Goal: Information Seeking & Learning: Find specific fact

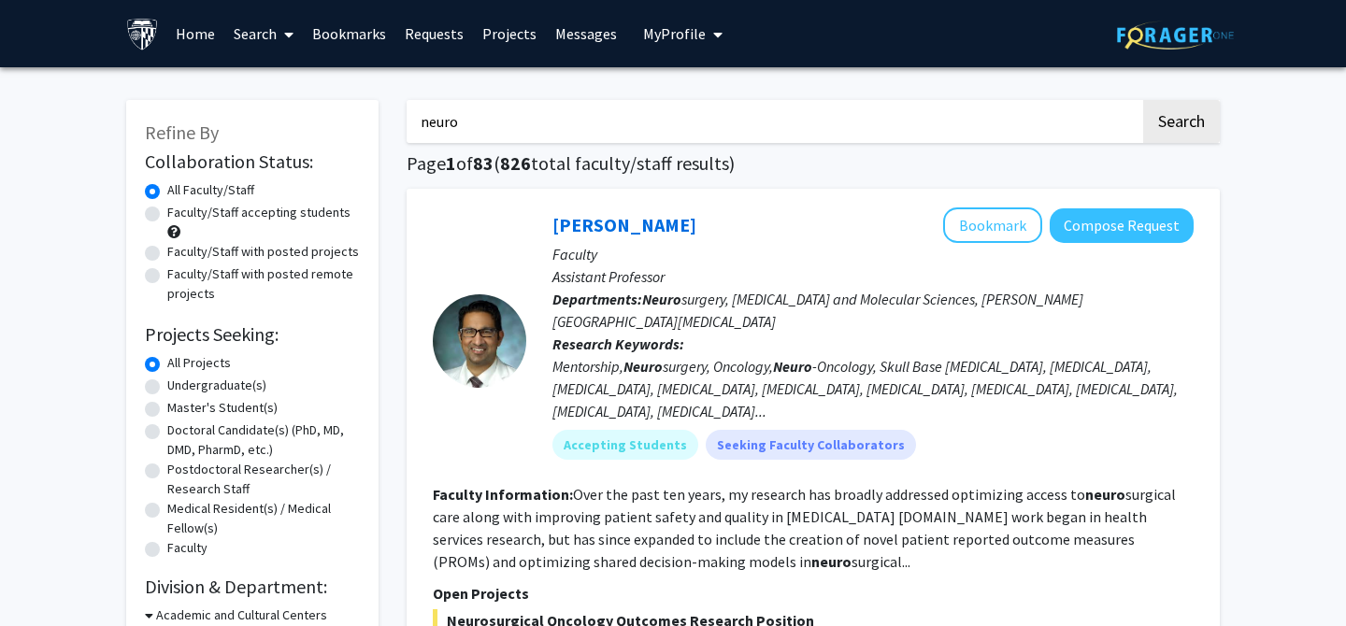
click at [596, 115] on input "neuro" at bounding box center [773, 121] width 734 height 43
click at [1143, 100] on button "Search" at bounding box center [1181, 121] width 77 height 43
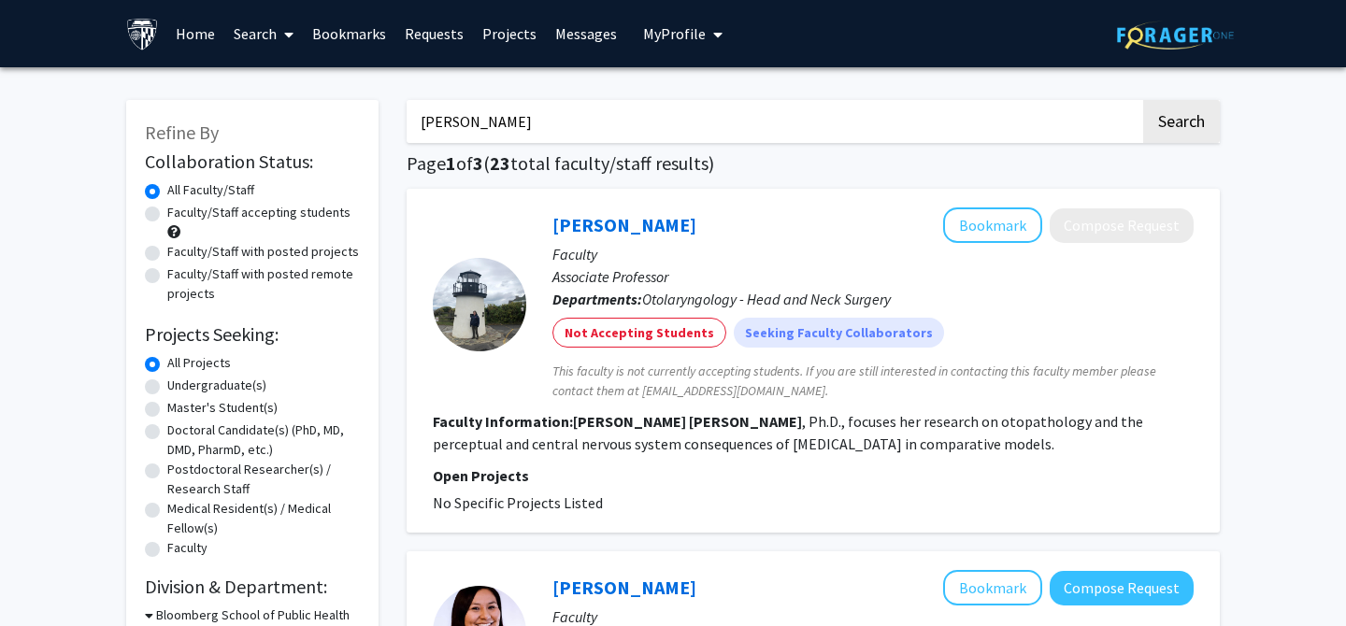
click at [500, 120] on input "[PERSON_NAME]" at bounding box center [773, 121] width 734 height 43
type input "[PERSON_NAME]"
click at [1143, 100] on button "Search" at bounding box center [1181, 121] width 77 height 43
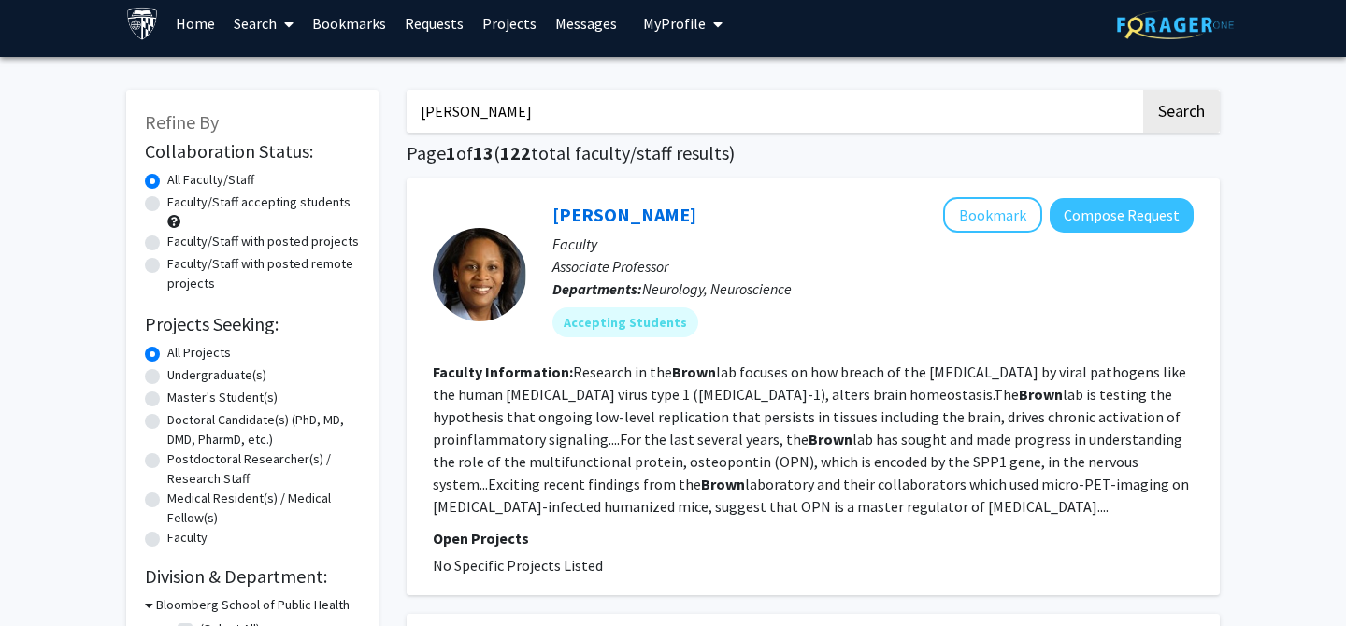
scroll to position [12, 0]
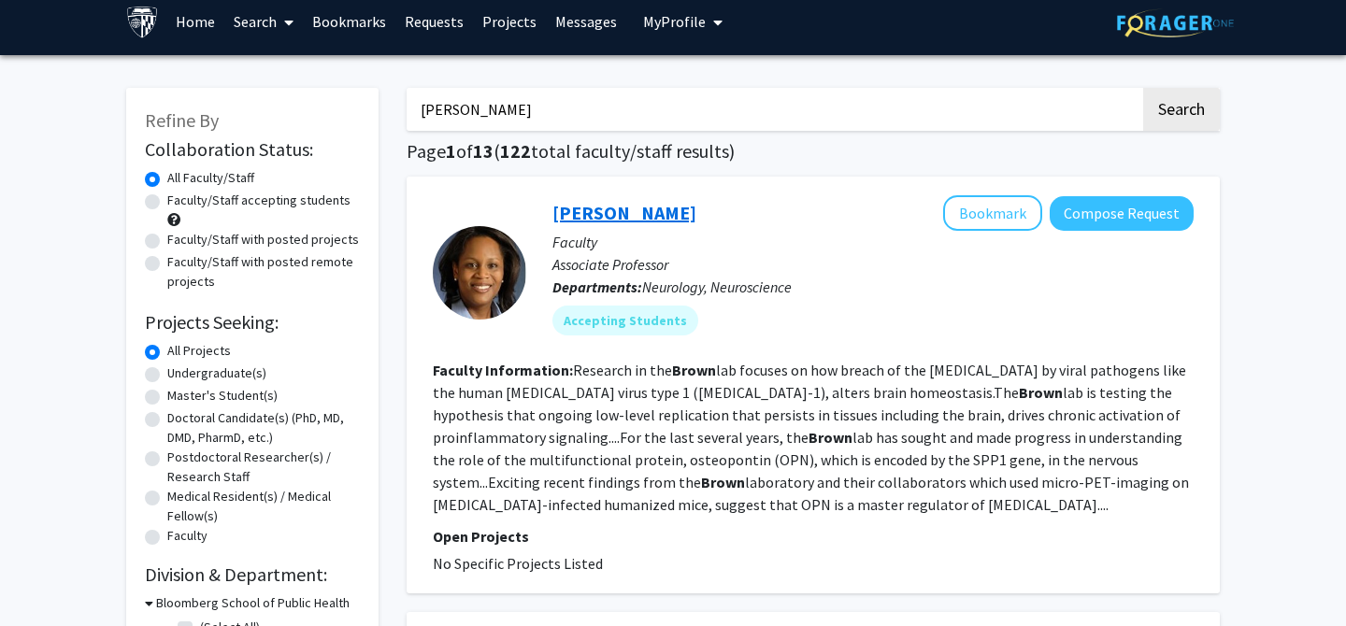
click at [601, 207] on link "[PERSON_NAME]" at bounding box center [624, 212] width 144 height 23
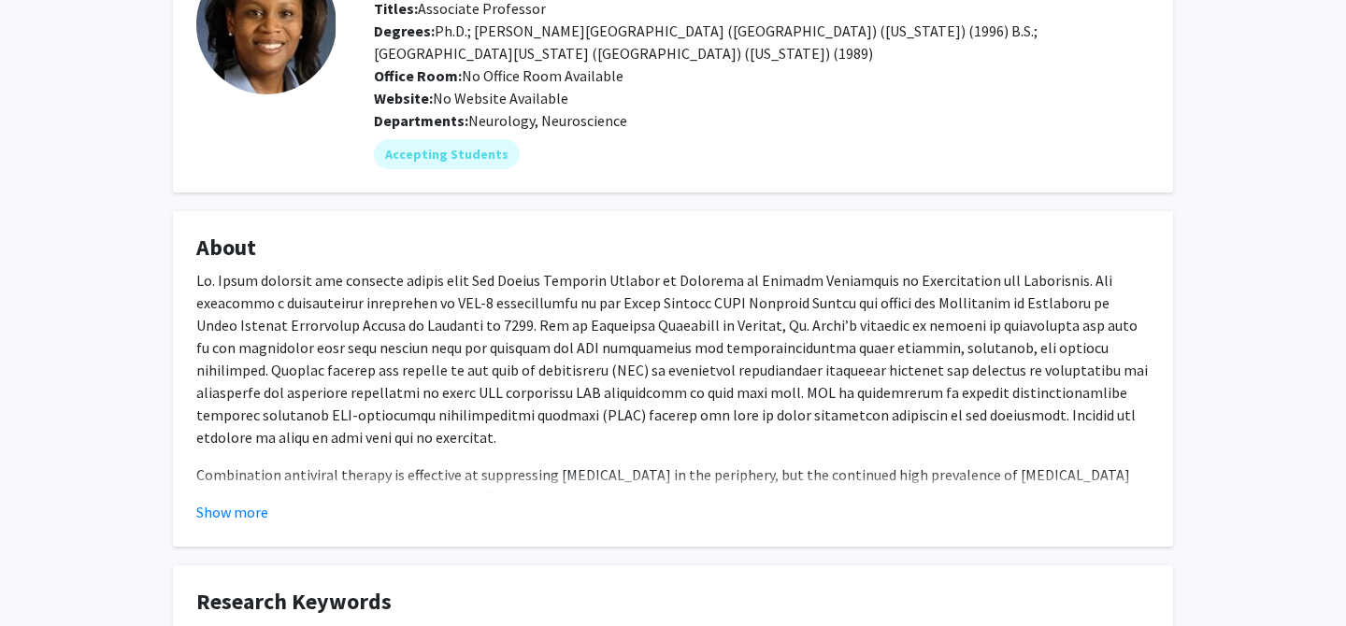
scroll to position [181, 0]
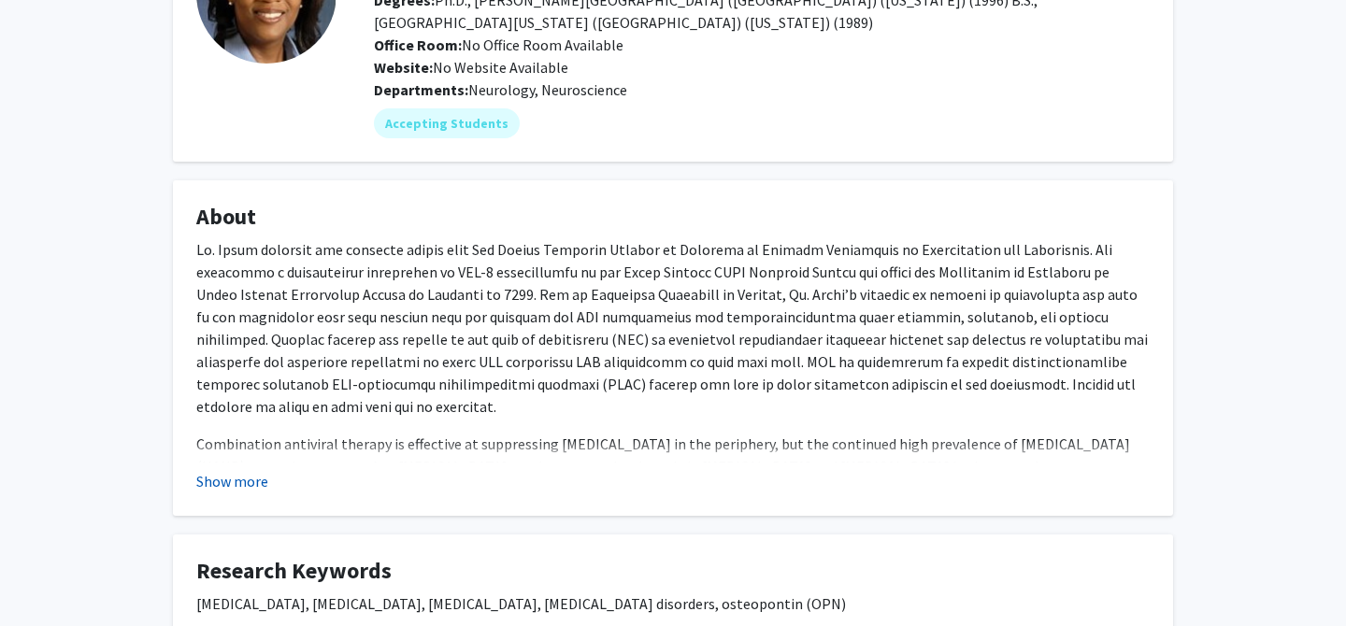
click at [245, 481] on button "Show more" at bounding box center [232, 481] width 72 height 22
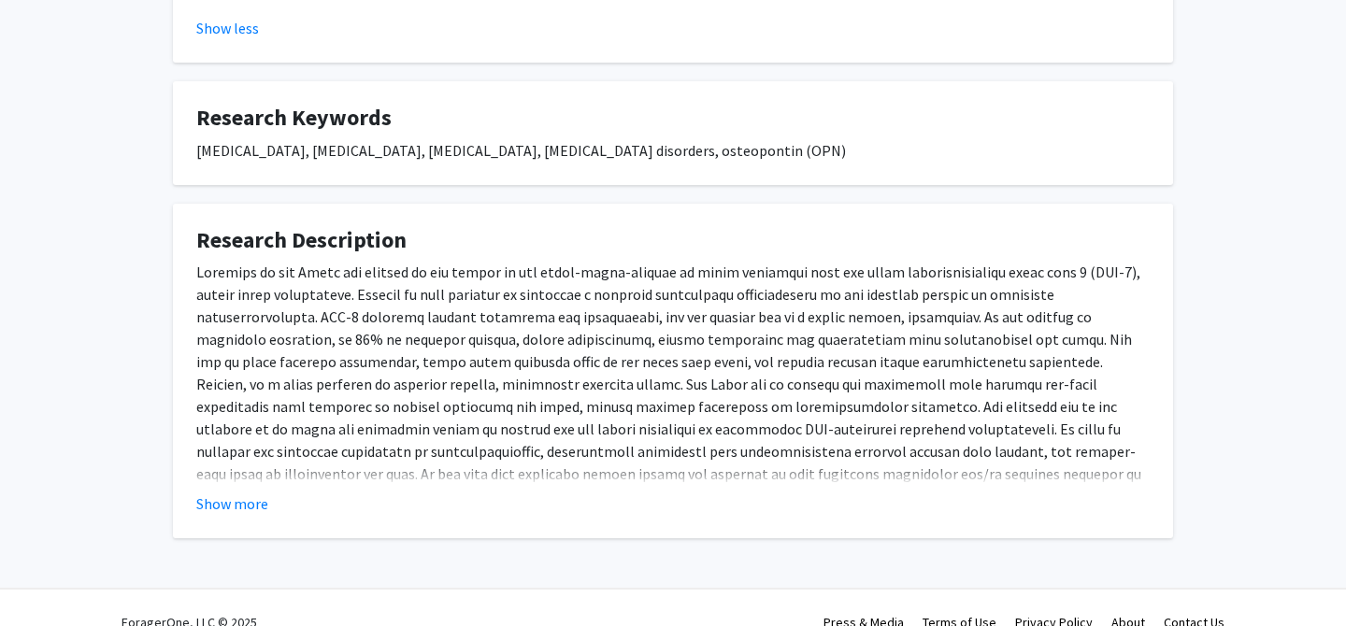
scroll to position [766, 0]
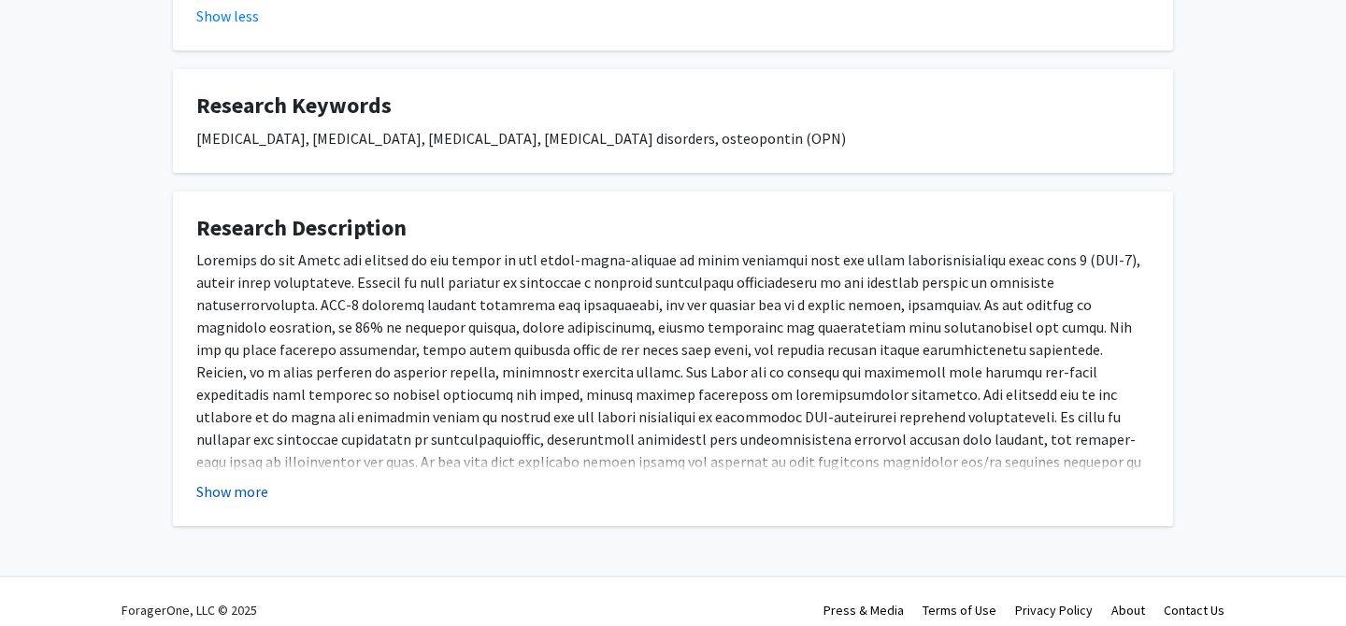
click at [223, 486] on button "Show more" at bounding box center [232, 491] width 72 height 22
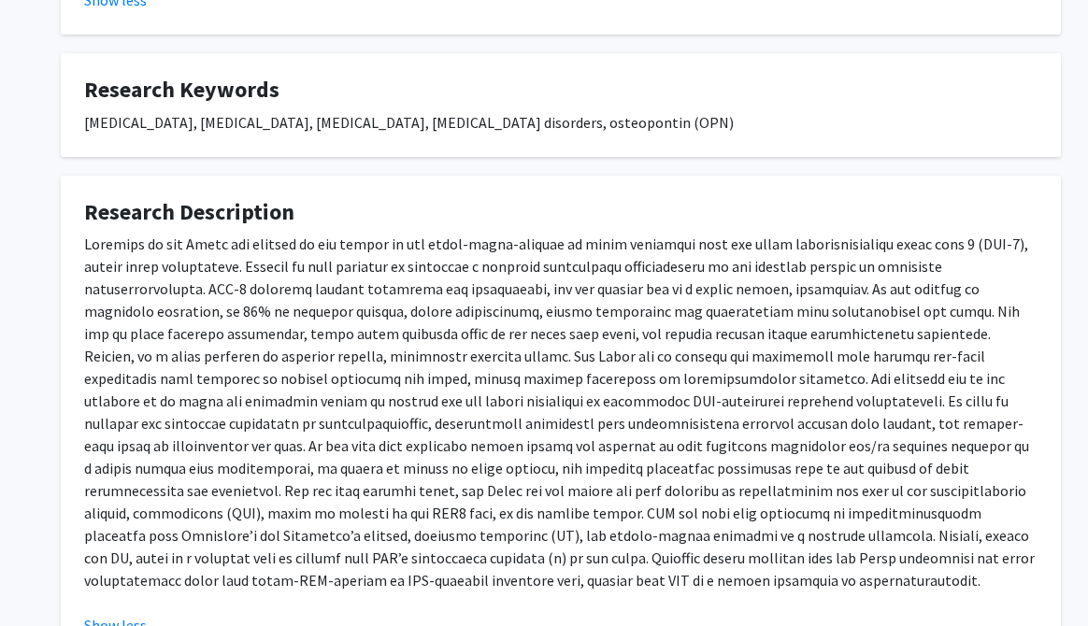
scroll to position [933, 0]
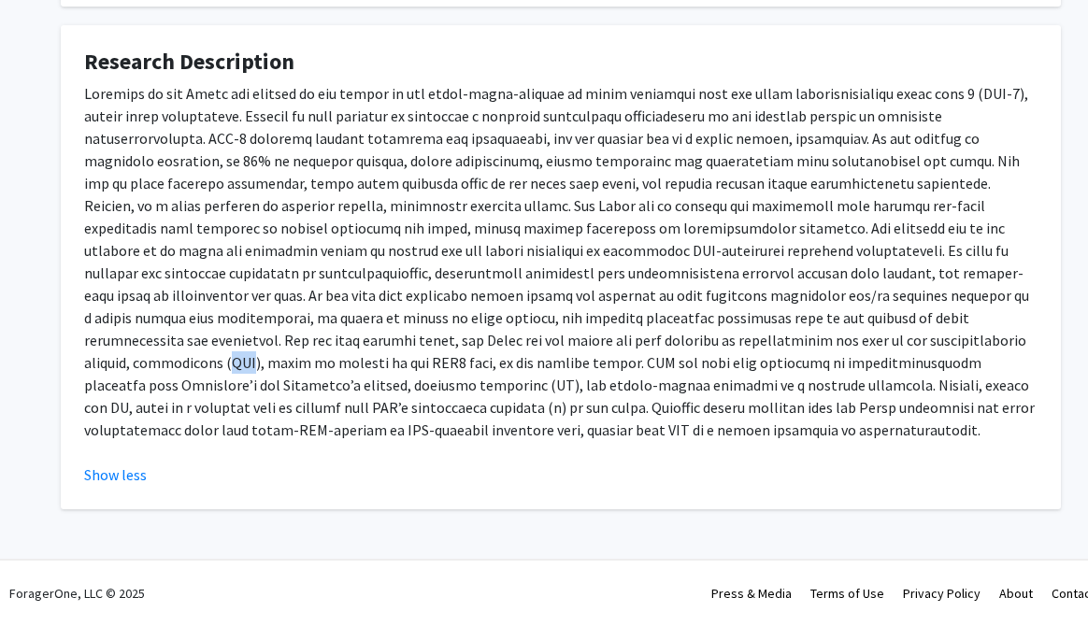
drag, startPoint x: 614, startPoint y: 338, endPoint x: 642, endPoint y: 338, distance: 28.0
click at [642, 338] on p at bounding box center [560, 261] width 953 height 359
